Goal: Task Accomplishment & Management: Use online tool/utility

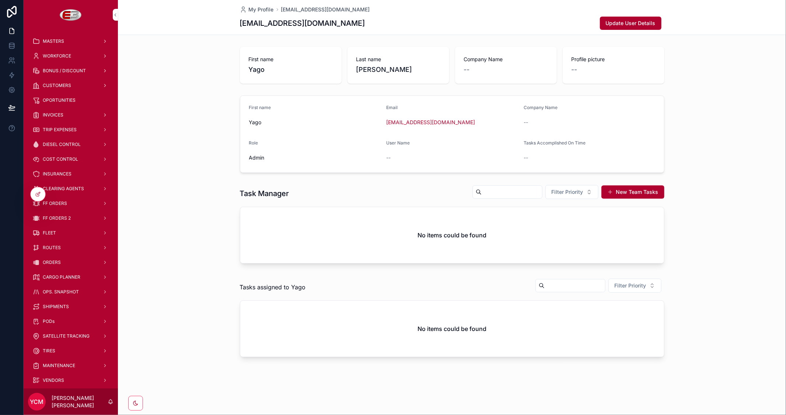
click at [49, 262] on span "ORDERS" at bounding box center [52, 262] width 18 height 6
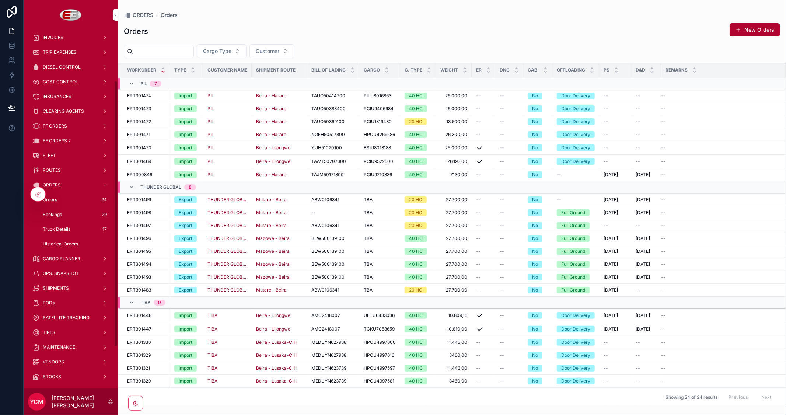
scroll to position [82, 0]
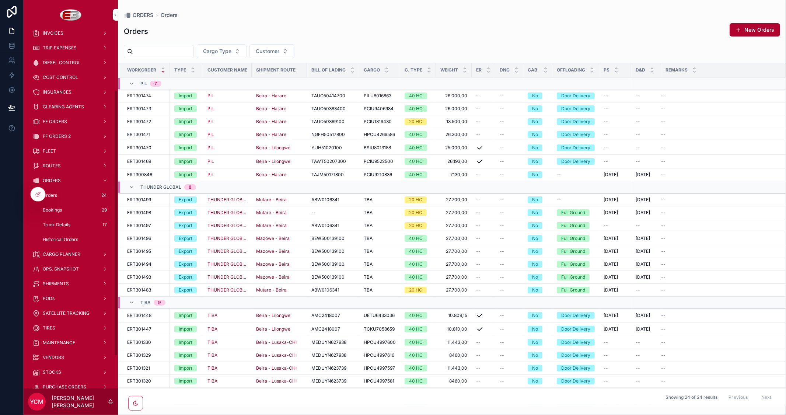
click at [58, 282] on span "SHIPMENTS" at bounding box center [56, 284] width 26 height 6
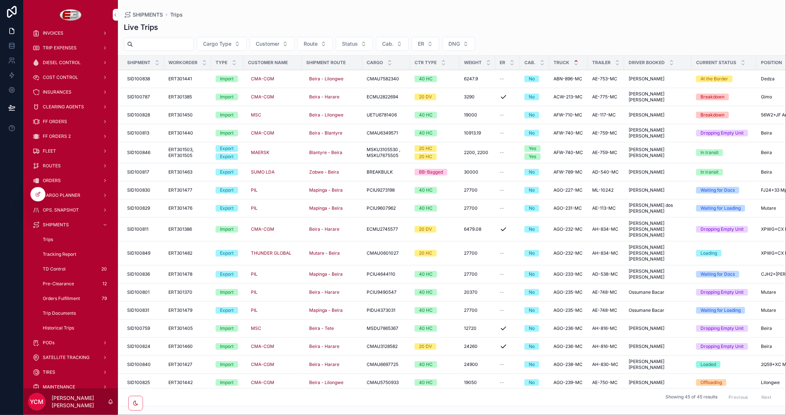
drag, startPoint x: 58, startPoint y: 193, endPoint x: 80, endPoint y: 193, distance: 22.1
click at [58, 194] on span "CARGO PLANNER" at bounding box center [62, 195] width 38 height 6
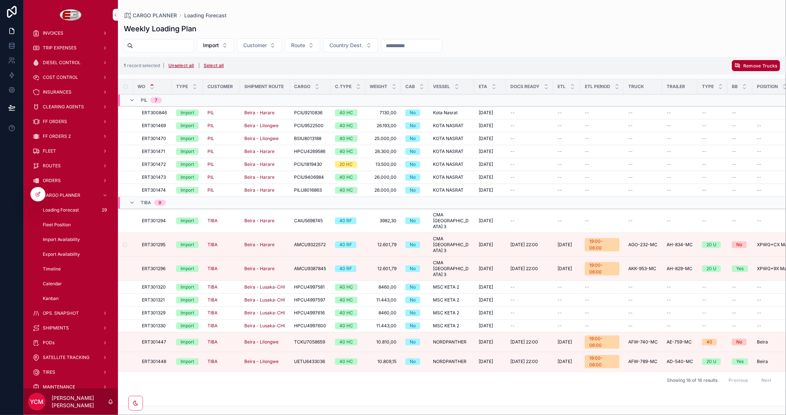
click at [0, 0] on label "scrollable content" at bounding box center [0, 0] width 0 height 0
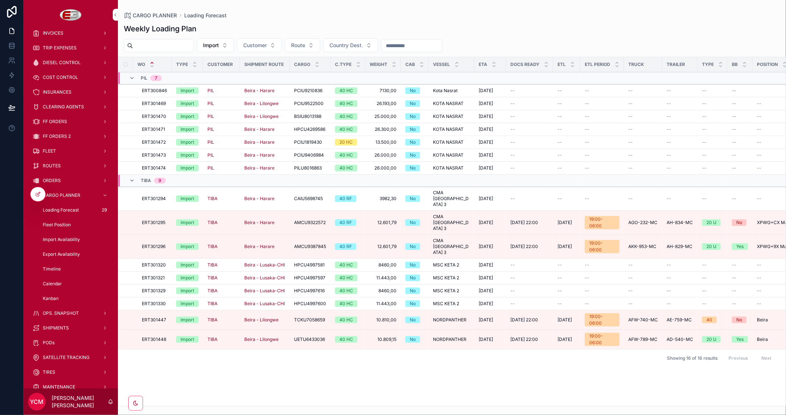
click at [0, 0] on span "Truck Allocation" at bounding box center [0, 0] width 0 height 0
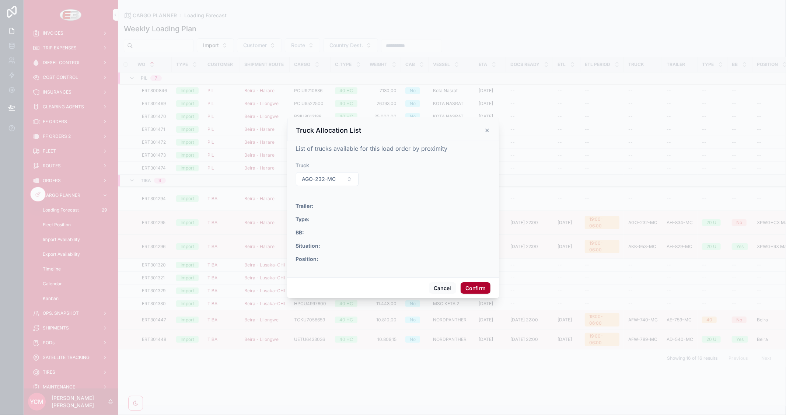
click at [350, 179] on button "AGO-232-MC" at bounding box center [327, 179] width 63 height 14
click at [438, 288] on button "Cancel" at bounding box center [442, 288] width 27 height 12
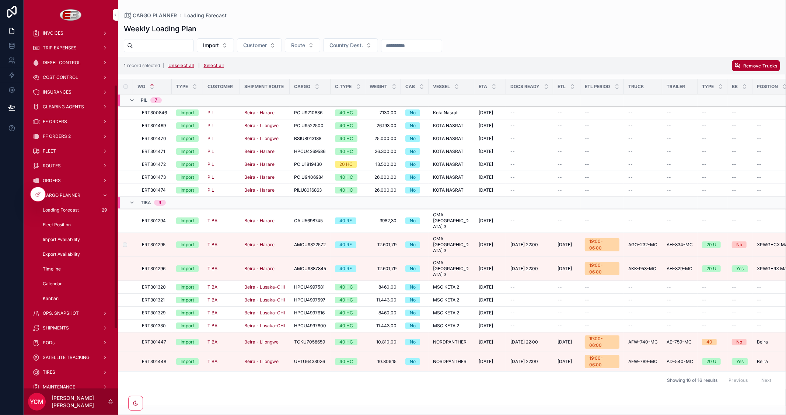
click at [125, 219] on td "scrollable content" at bounding box center [125, 221] width 15 height 24
click at [754, 65] on span "Remove Trucks" at bounding box center [760, 66] width 34 height 6
click at [768, 52] on icon "scrollable content" at bounding box center [768, 51] width 4 height 3
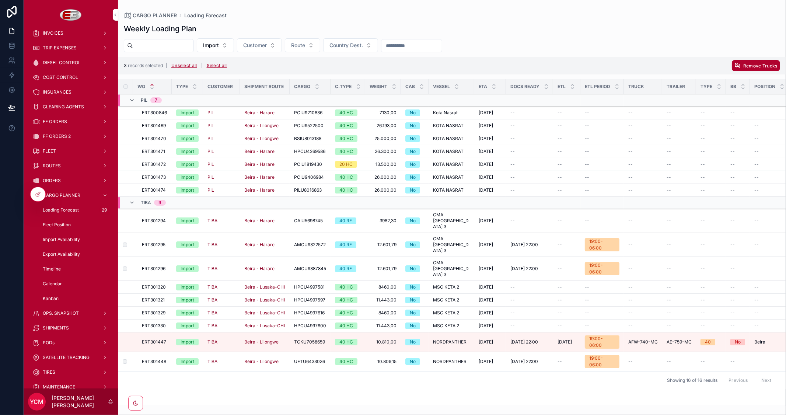
click at [631, 354] on div "Wo Type Customer Shipment Route Cargo C.Type Weight Cab Vessel ETA Docs Ready E…" at bounding box center [451, 242] width 667 height 327
click at [192, 65] on button "Unselect all" at bounding box center [184, 66] width 31 height 12
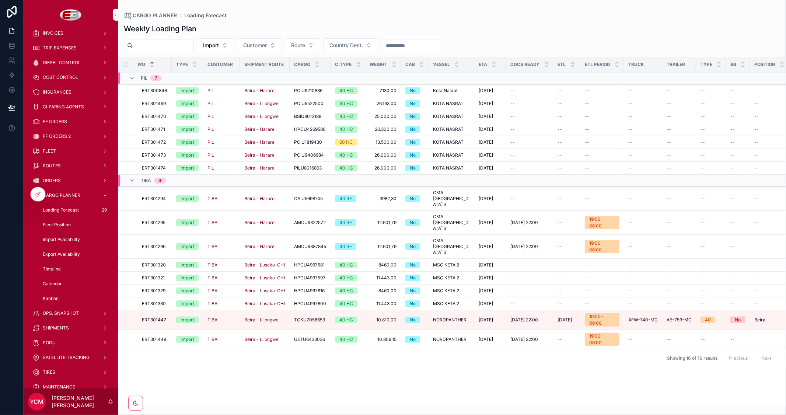
click at [0, 0] on span "Truck Allocation" at bounding box center [0, 0] width 0 height 0
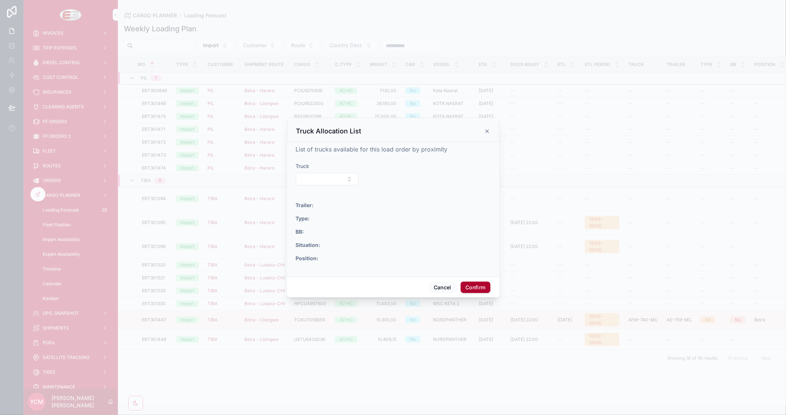
click at [342, 177] on button "Select Button" at bounding box center [327, 179] width 63 height 13
type input "***"
click at [487, 130] on icon at bounding box center [487, 131] width 6 height 6
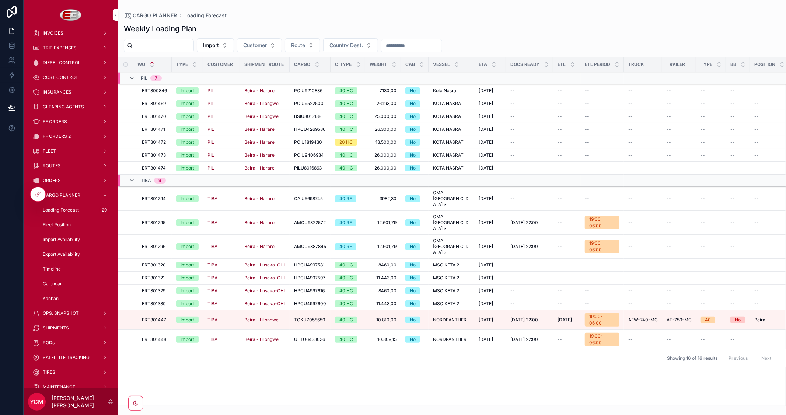
click at [0, 0] on span "Truck Allocation" at bounding box center [0, 0] width 0 height 0
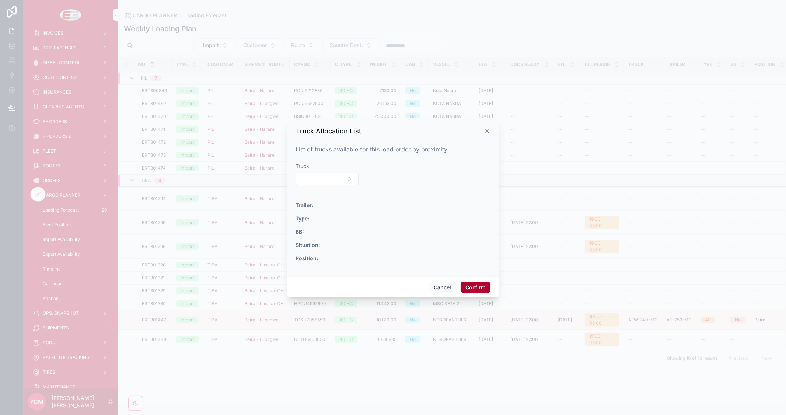
click at [350, 179] on button "Select Button" at bounding box center [327, 179] width 63 height 13
type input "***"
click at [443, 289] on button "Cancel" at bounding box center [442, 288] width 27 height 12
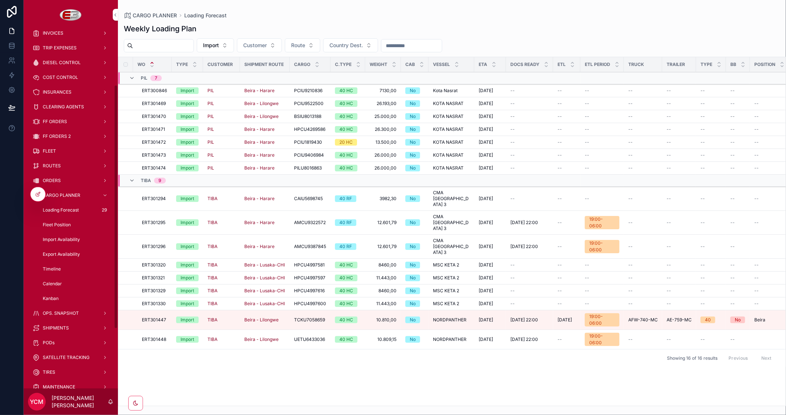
click at [52, 178] on span "ORDERS" at bounding box center [52, 181] width 18 height 6
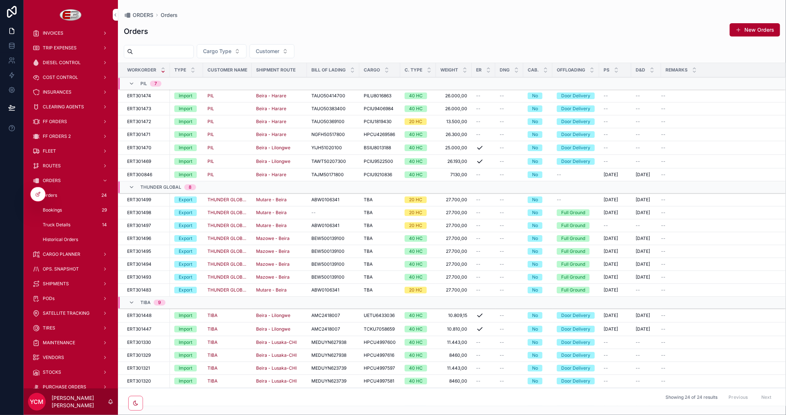
click at [53, 209] on span "Bookings" at bounding box center [52, 210] width 19 height 6
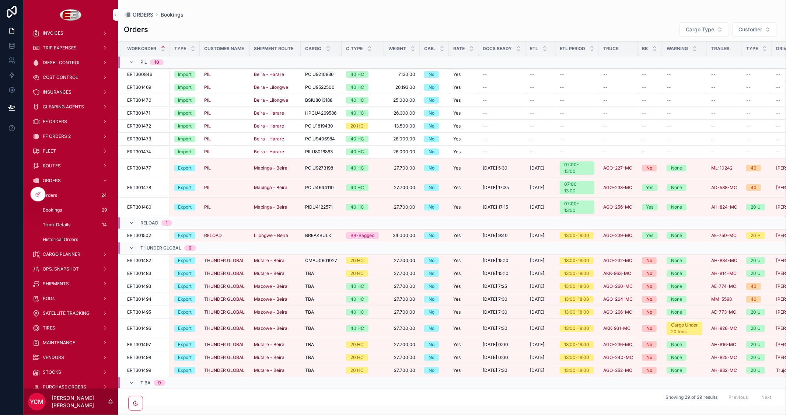
click at [708, 29] on span "Cargo Type" at bounding box center [700, 29] width 28 height 7
click at [672, 59] on div "Import" at bounding box center [704, 59] width 102 height 12
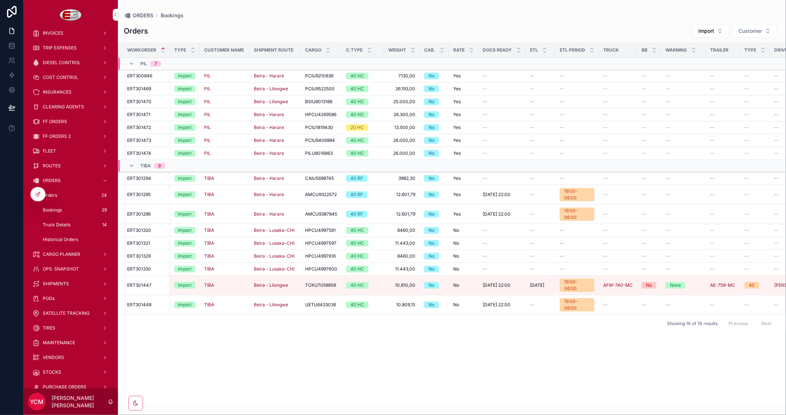
click at [0, 0] on span "Truck" at bounding box center [0, 0] width 0 height 0
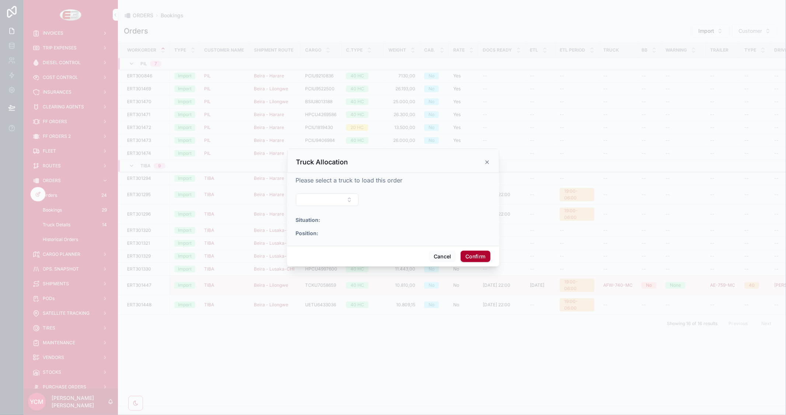
click at [344, 195] on button "Select Button" at bounding box center [327, 199] width 63 height 13
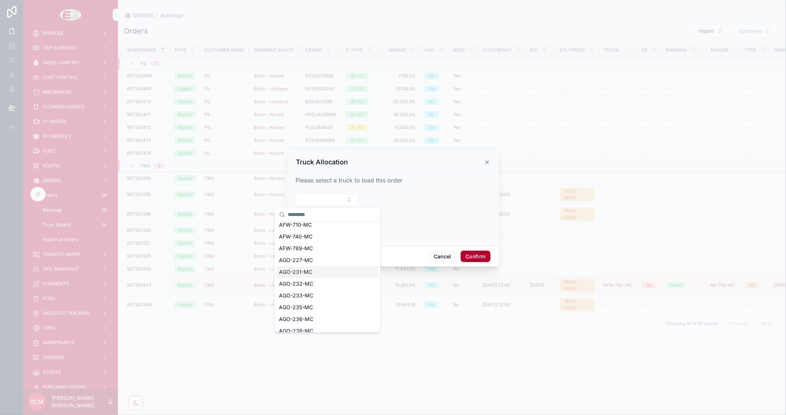
scroll to position [41, 0]
click at [306, 307] on span "AGO-236-MC" at bounding box center [296, 305] width 34 height 7
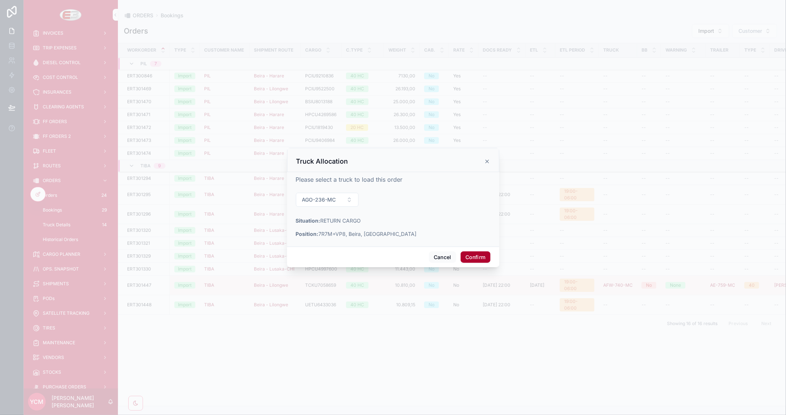
click at [472, 256] on button "Confirm" at bounding box center [475, 257] width 29 height 12
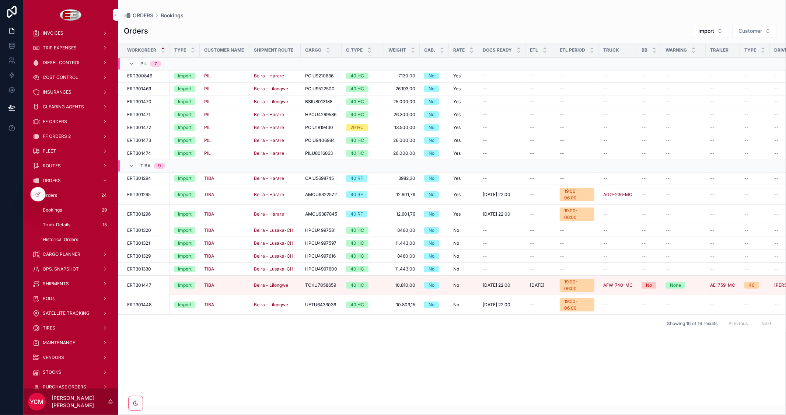
click at [0, 0] on span "Truck" at bounding box center [0, 0] width 0 height 0
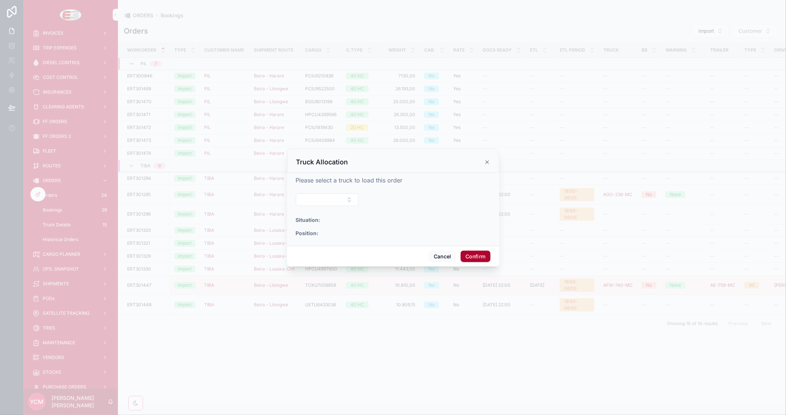
click at [351, 198] on button "Select Button" at bounding box center [327, 199] width 63 height 13
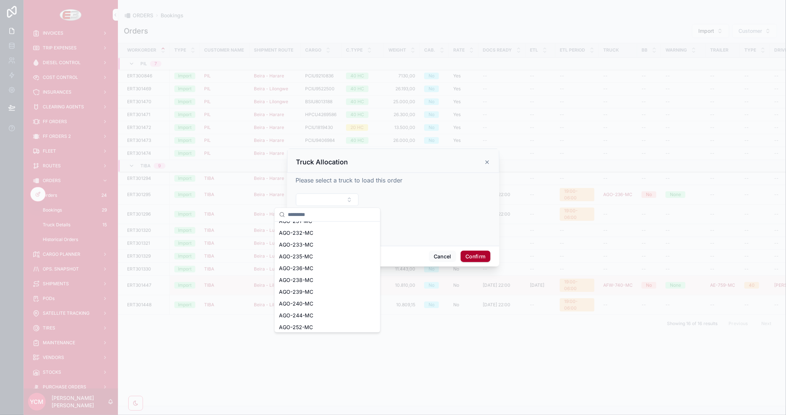
scroll to position [82, 0]
click at [311, 322] on span "AGO-252-MC" at bounding box center [296, 323] width 34 height 7
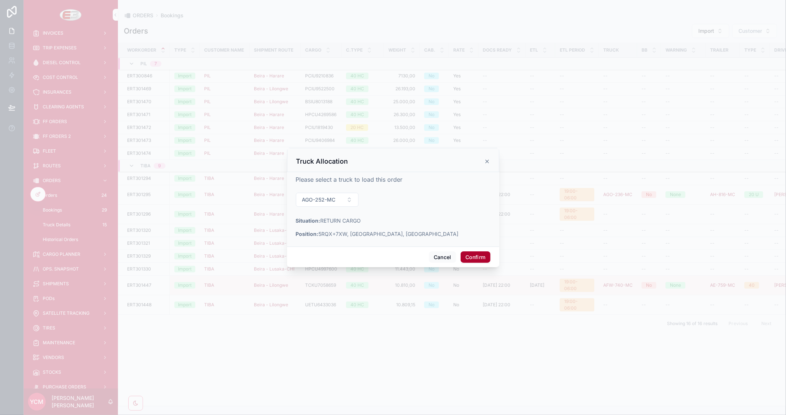
click at [478, 257] on button "Confirm" at bounding box center [475, 257] width 29 height 12
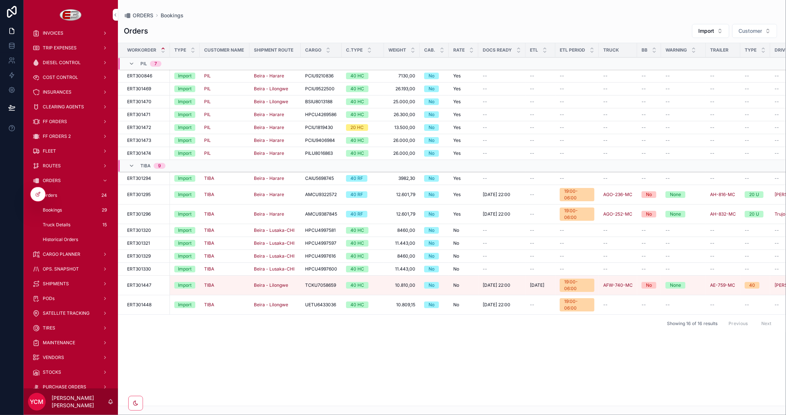
click at [0, 0] on span "Dates" at bounding box center [0, 0] width 0 height 0
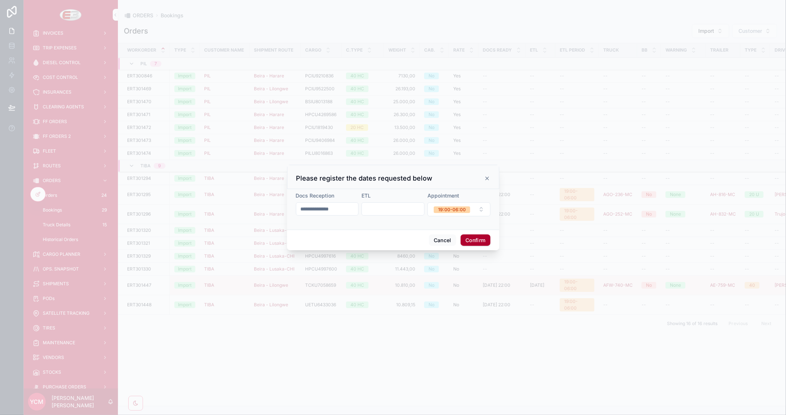
click at [389, 209] on input "text" at bounding box center [393, 209] width 62 height 10
click at [353, 284] on button "6" at bounding box center [353, 285] width 13 height 13
type input "*********"
click at [475, 240] on button "Confirm" at bounding box center [475, 240] width 29 height 12
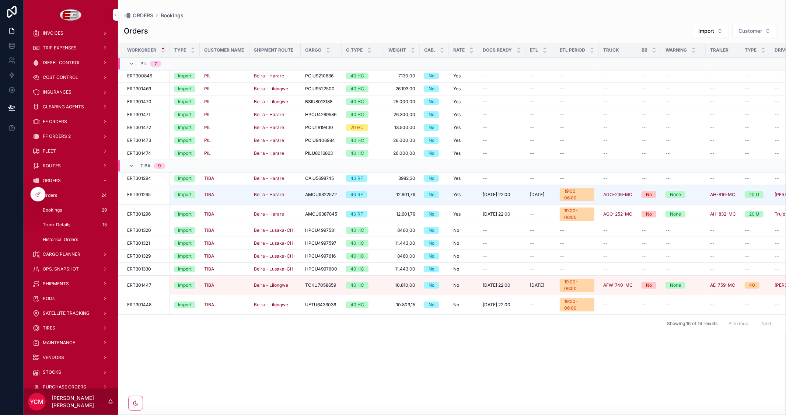
click at [0, 0] on span "Dates" at bounding box center [0, 0] width 0 height 0
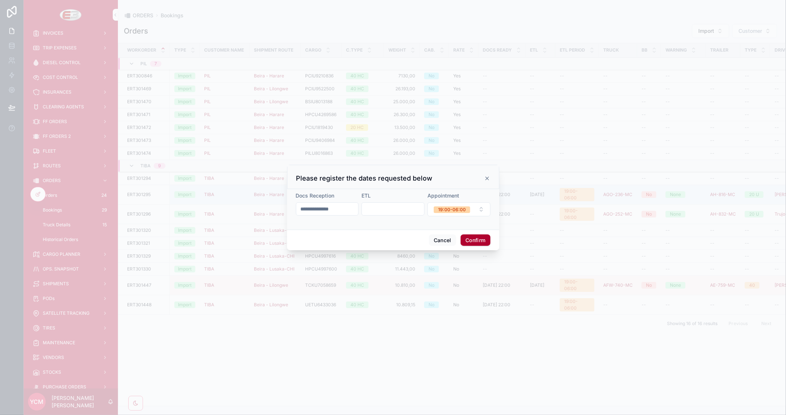
click at [414, 210] on input "text" at bounding box center [393, 209] width 62 height 10
click at [354, 289] on button "6" at bounding box center [353, 285] width 13 height 13
type input "*********"
click at [467, 209] on span "19:00-06:00" at bounding box center [452, 209] width 36 height 7
click at [422, 238] on div "None" at bounding box center [420, 238] width 11 height 7
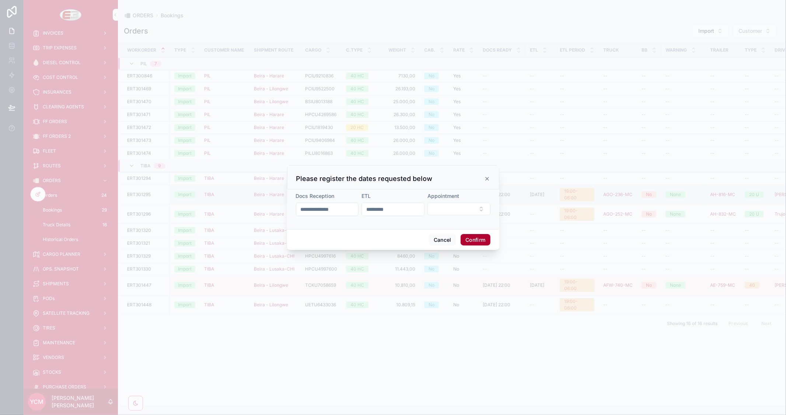
click at [473, 238] on button "Confirm" at bounding box center [475, 240] width 29 height 12
click at [475, 208] on button "19:00-06:00" at bounding box center [458, 209] width 63 height 14
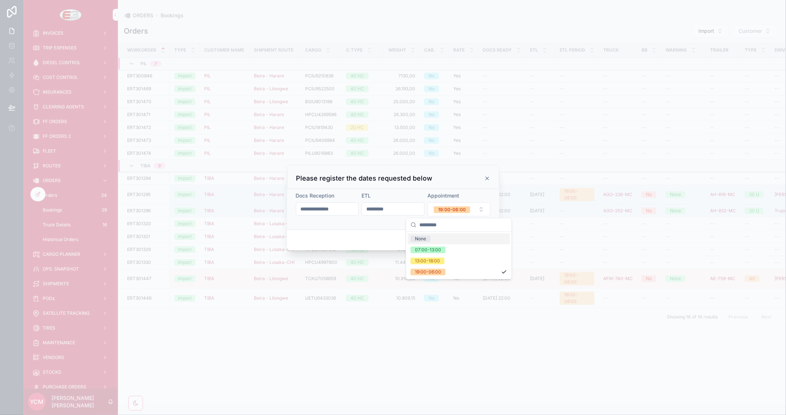
click at [427, 240] on span "None" at bounding box center [421, 238] width 20 height 7
click at [474, 235] on button "Confirm" at bounding box center [475, 240] width 29 height 12
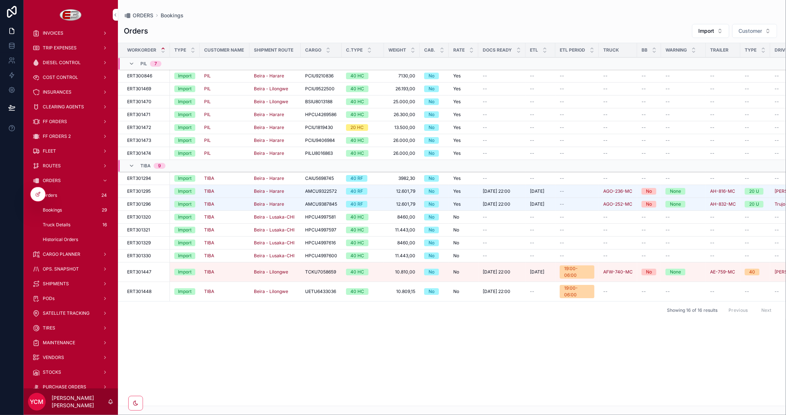
click at [546, 322] on div "Workorder Type Customer Name Shipment Route Cargo C.Type Weight Cab. Rate Docs …" at bounding box center [451, 224] width 667 height 363
click at [0, 0] on span "Dates" at bounding box center [0, 0] width 0 height 0
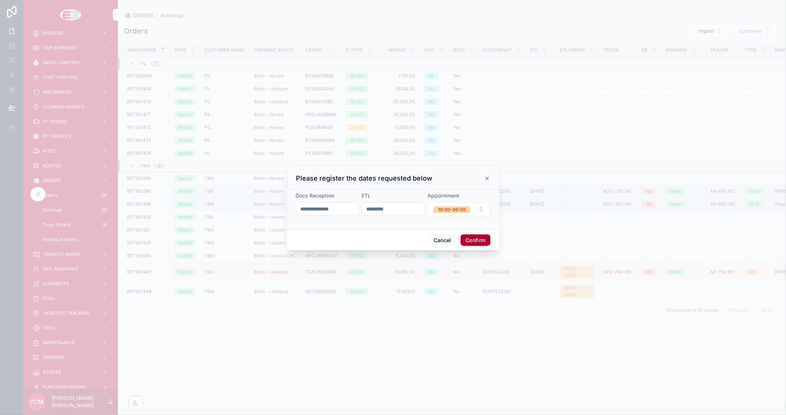
click at [479, 210] on button "19:00-06:00" at bounding box center [458, 209] width 63 height 14
click at [427, 240] on span "None" at bounding box center [421, 238] width 20 height 7
click at [395, 207] on input "*********" at bounding box center [393, 209] width 62 height 10
click at [353, 289] on button "6" at bounding box center [353, 285] width 13 height 13
type input "*********"
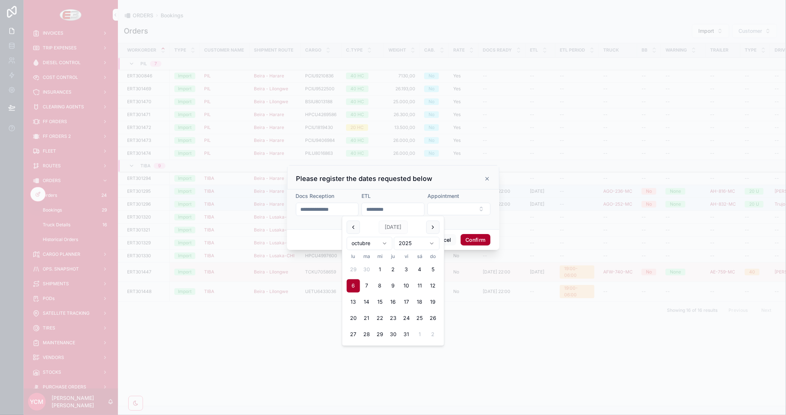
click at [473, 238] on button "Confirm" at bounding box center [475, 240] width 29 height 12
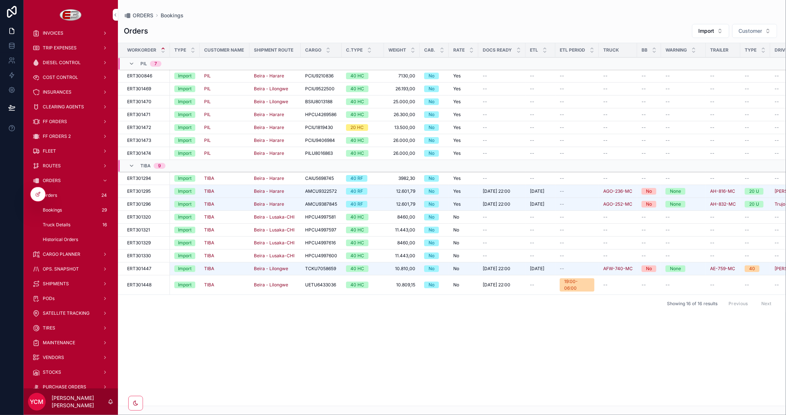
click at [0, 0] on span "Truck" at bounding box center [0, 0] width 0 height 0
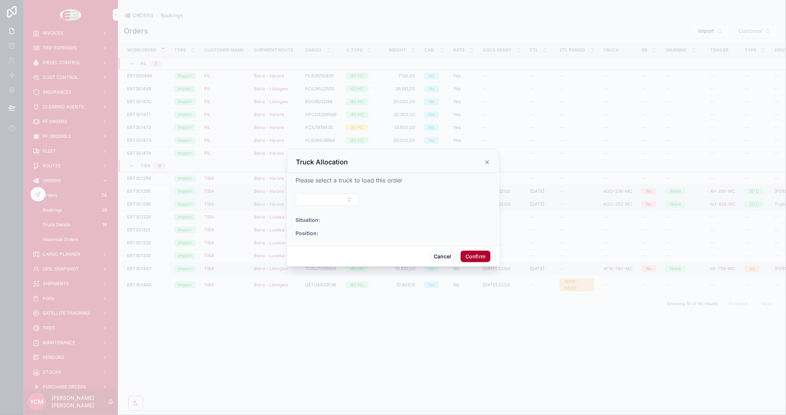
click at [354, 202] on button "Select Button" at bounding box center [327, 199] width 63 height 13
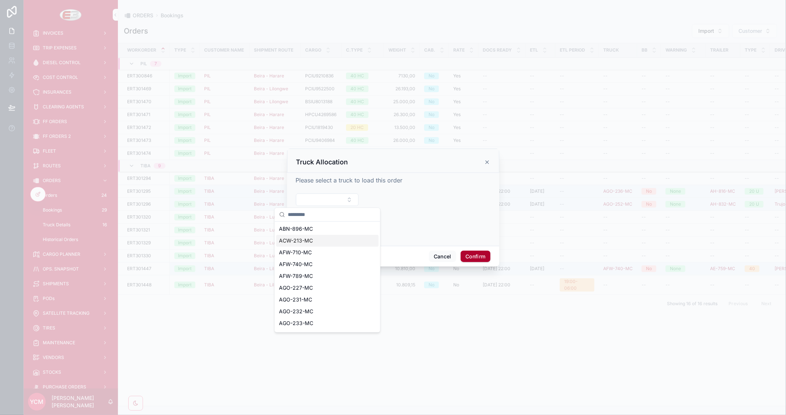
click at [314, 239] on div "ACW-213-MC" at bounding box center [327, 241] width 102 height 12
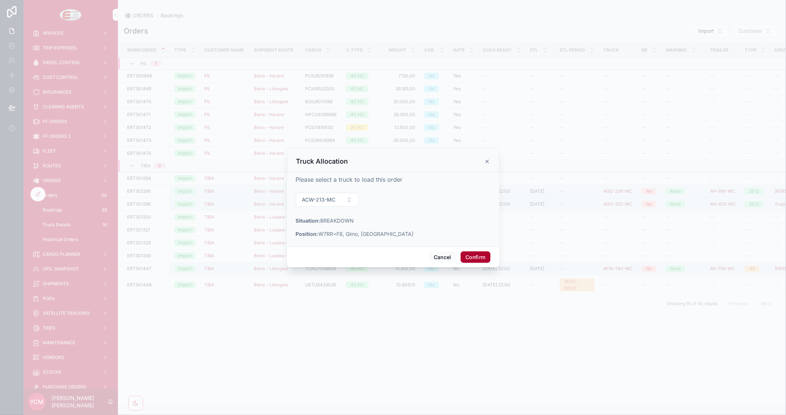
click at [478, 256] on button "Confirm" at bounding box center [475, 257] width 29 height 12
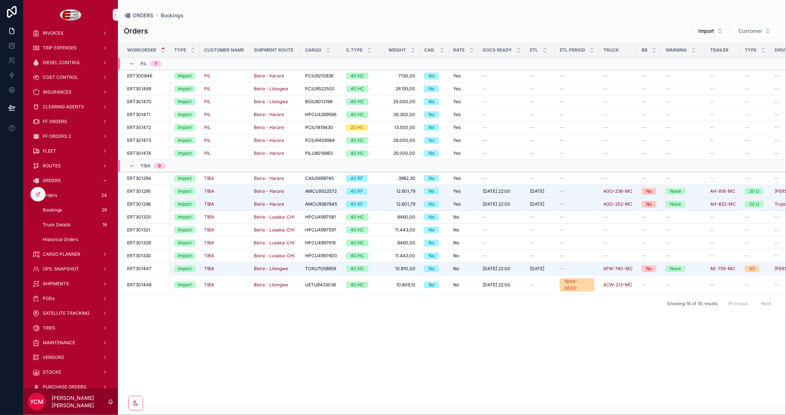
click at [0, 0] on span "Dates" at bounding box center [0, 0] width 0 height 0
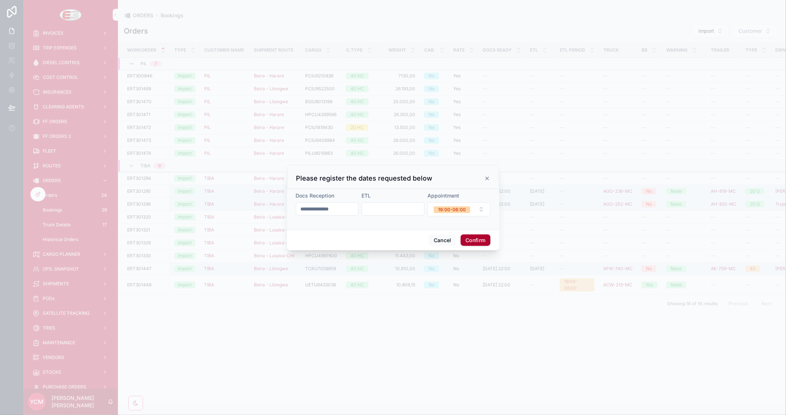
click at [487, 209] on button "19:00-06:00" at bounding box center [458, 209] width 63 height 14
click at [435, 240] on div "None" at bounding box center [459, 238] width 102 height 11
click at [395, 210] on input "text" at bounding box center [393, 209] width 62 height 10
click at [355, 286] on button "6" at bounding box center [353, 285] width 13 height 13
type input "*********"
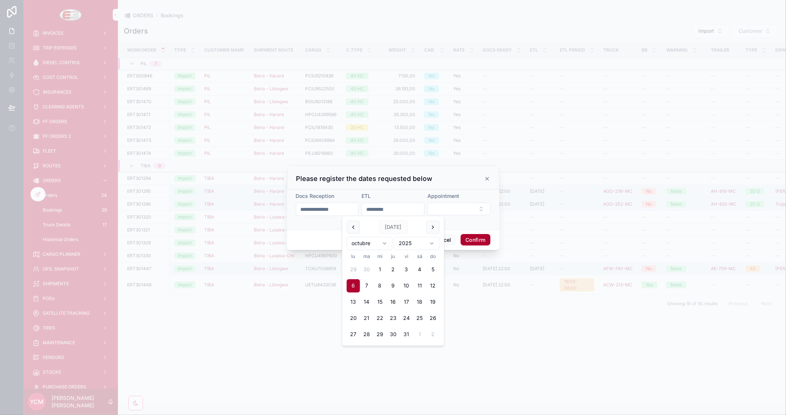
click at [488, 238] on button "Confirm" at bounding box center [475, 240] width 29 height 12
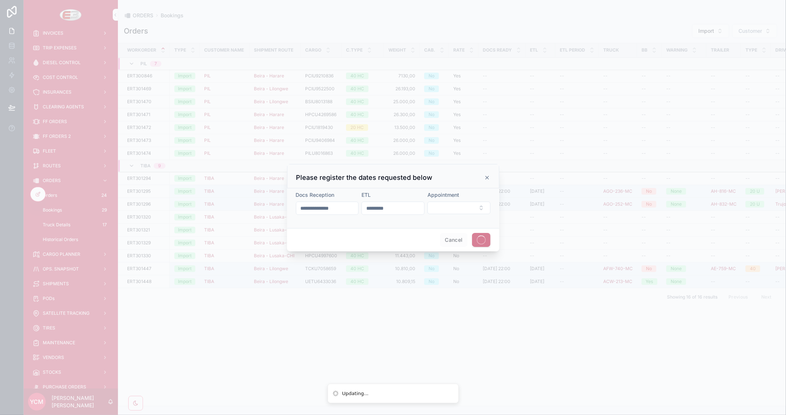
click at [478, 238] on span at bounding box center [481, 240] width 18 height 14
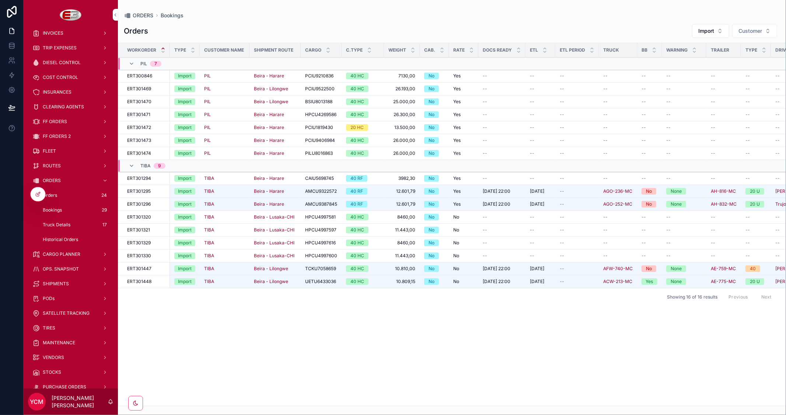
click at [0, 0] on span "Dates" at bounding box center [0, 0] width 0 height 0
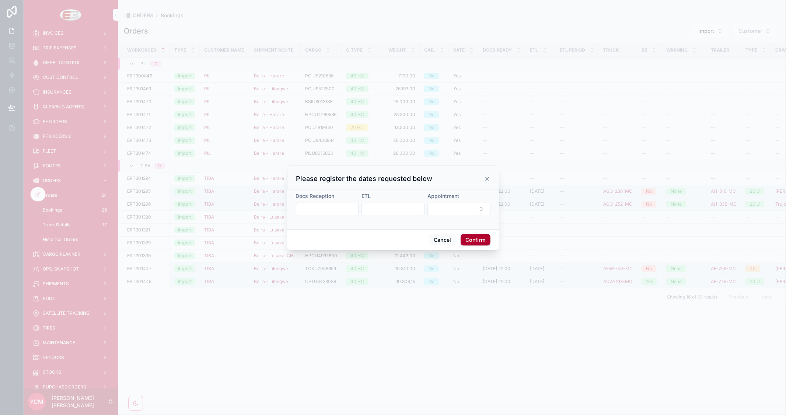
click at [342, 212] on input "text" at bounding box center [327, 209] width 62 height 10
click at [386, 209] on input "text" at bounding box center [393, 209] width 62 height 10
click at [352, 286] on button "6" at bounding box center [353, 285] width 13 height 13
type input "*********"
click at [311, 211] on input "text" at bounding box center [327, 209] width 62 height 10
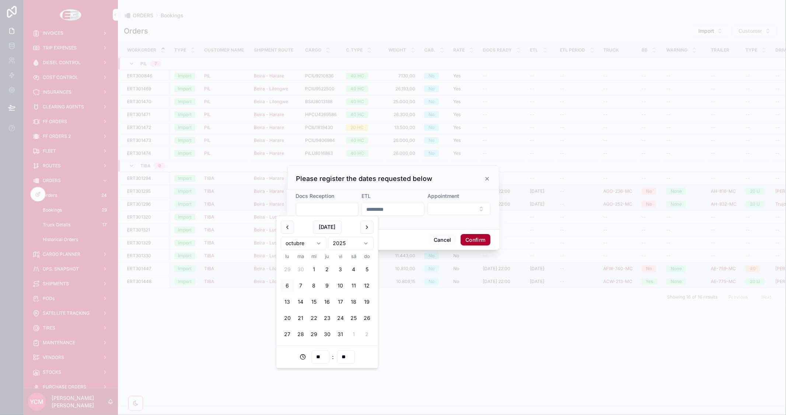
click at [342, 269] on button "3" at bounding box center [340, 269] width 13 height 13
click at [330, 208] on input "**********" at bounding box center [327, 209] width 62 height 10
drag, startPoint x: 333, startPoint y: 206, endPoint x: 324, endPoint y: 207, distance: 8.5
click at [324, 207] on input "**********" at bounding box center [327, 209] width 62 height 10
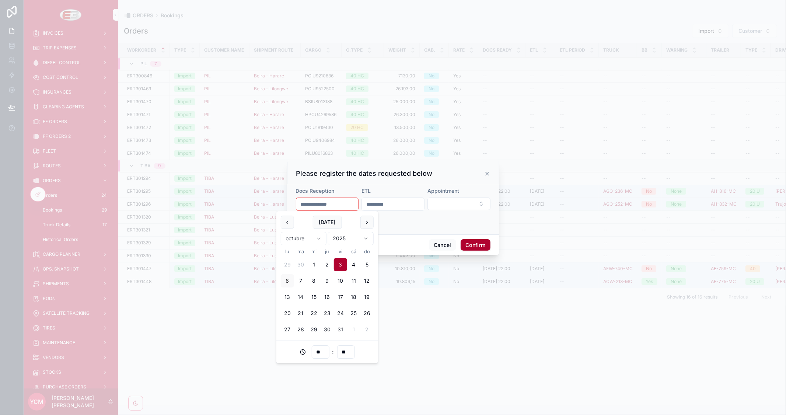
click at [326, 203] on input "**********" at bounding box center [327, 204] width 62 height 10
type input "**********"
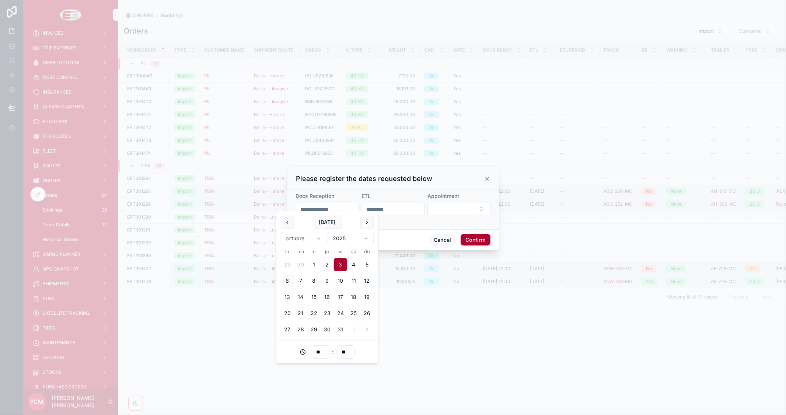
type input "**"
type input "**********"
click at [477, 241] on button "Confirm" at bounding box center [475, 240] width 29 height 12
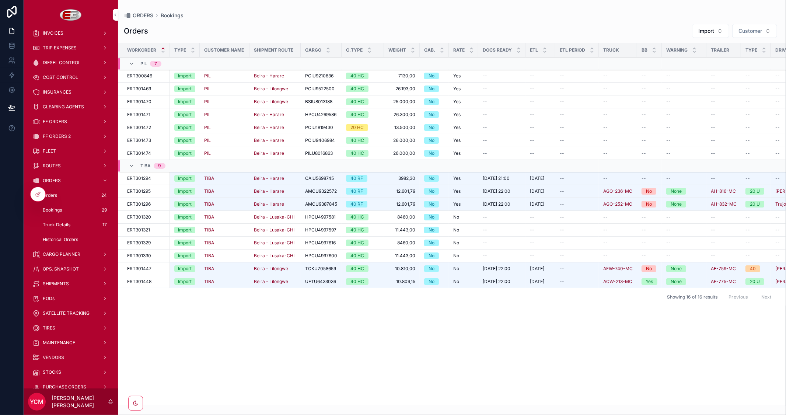
click at [619, 172] on tr "ERT301294 ERT301294 Import TIBA Beira - Harare CAIU5698745 CAIU5698745 40 RF 39…" at bounding box center [546, 178] width 856 height 13
click at [0, 0] on span "Dates" at bounding box center [0, 0] width 0 height 0
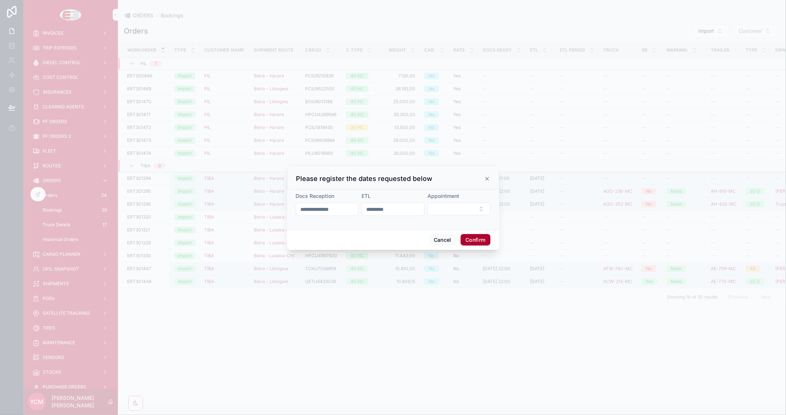
click at [332, 209] on input "**********" at bounding box center [327, 209] width 62 height 10
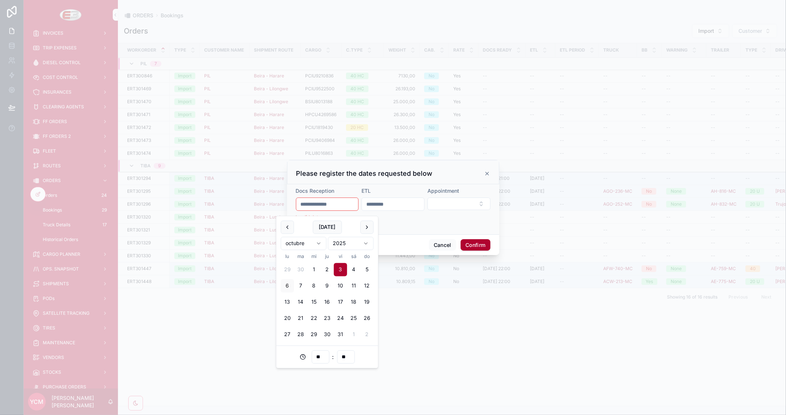
type input "**********"
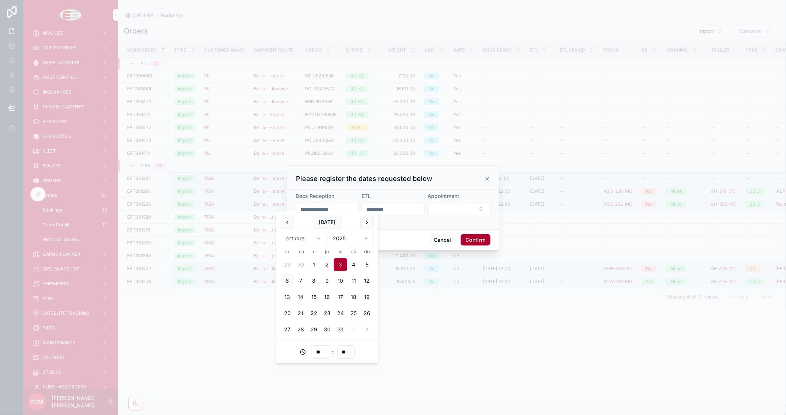
type input "**"
type input "**********"
click at [478, 240] on button "Confirm" at bounding box center [475, 240] width 29 height 12
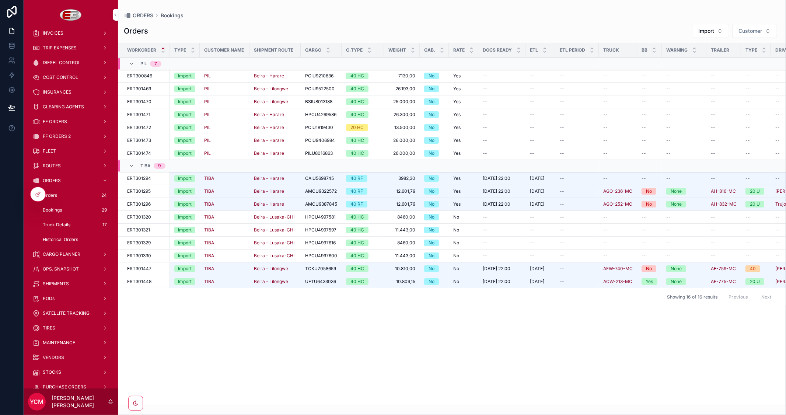
click at [0, 0] on span "Truck" at bounding box center [0, 0] width 0 height 0
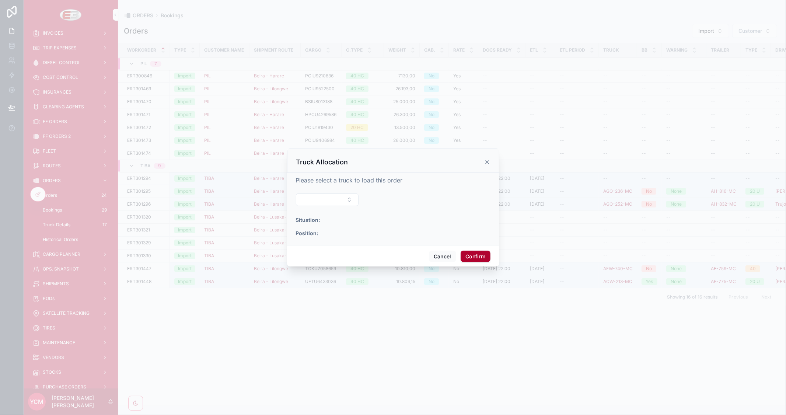
click at [326, 195] on button "Select Button" at bounding box center [327, 199] width 63 height 13
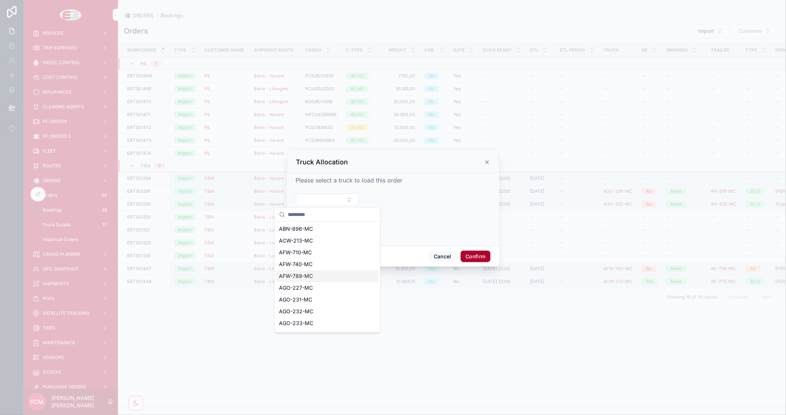
click at [305, 273] on span "AFW-789-MC" at bounding box center [296, 275] width 34 height 7
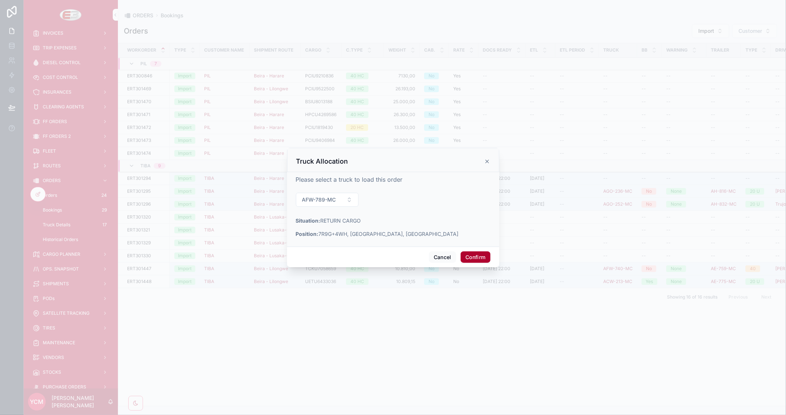
click at [475, 256] on button "Confirm" at bounding box center [475, 257] width 29 height 12
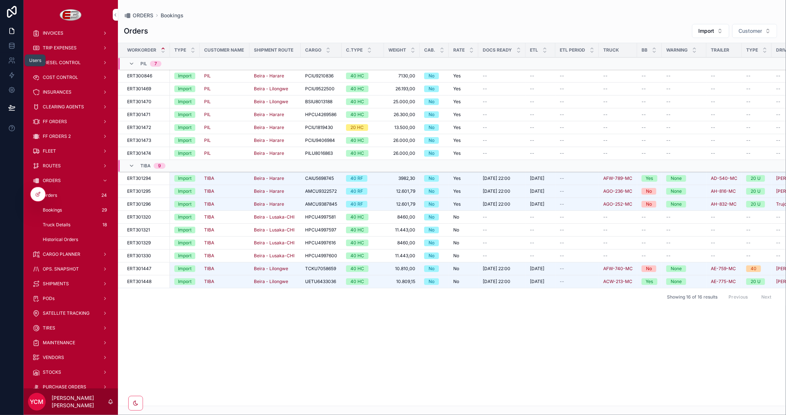
click at [12, 61] on icon at bounding box center [11, 60] width 7 height 7
